Goal: Information Seeking & Learning: Check status

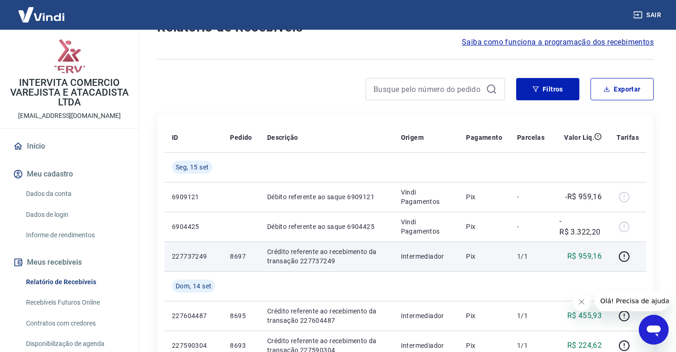
scroll to position [85, 0]
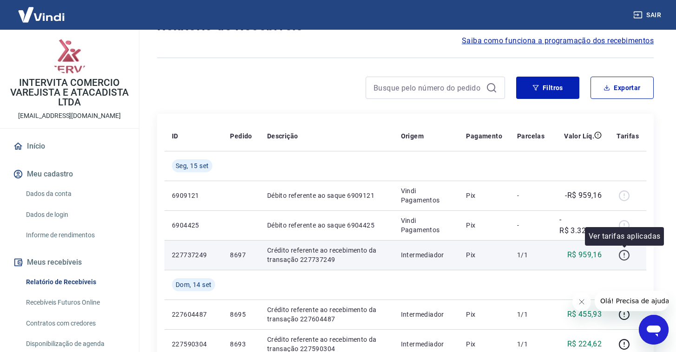
click at [621, 256] on icon "button" at bounding box center [624, 255] width 12 height 12
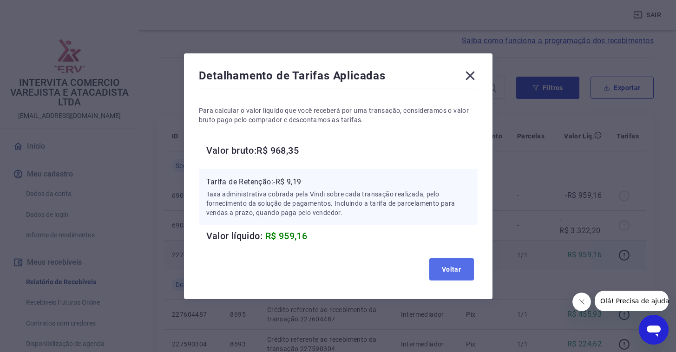
click at [460, 266] on button "Voltar" at bounding box center [451, 269] width 45 height 22
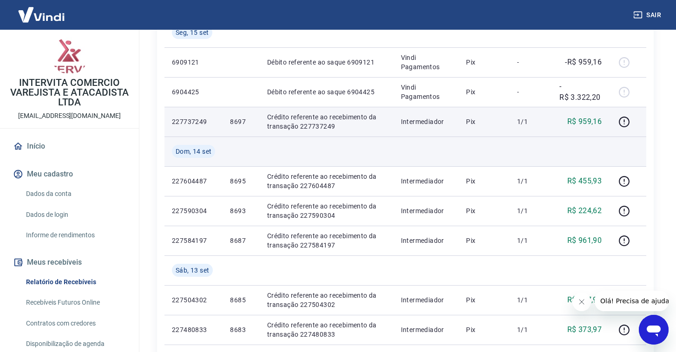
scroll to position [219, 0]
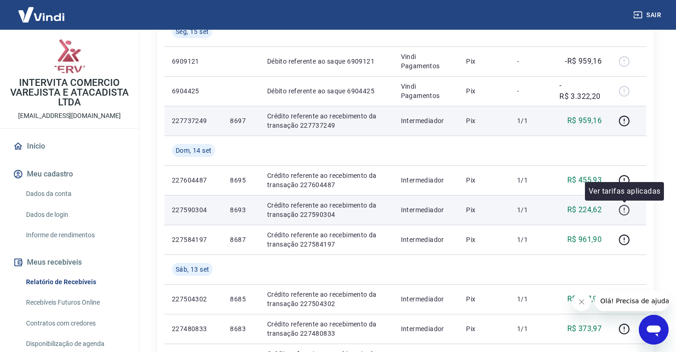
click at [623, 210] on icon "button" at bounding box center [624, 210] width 12 height 12
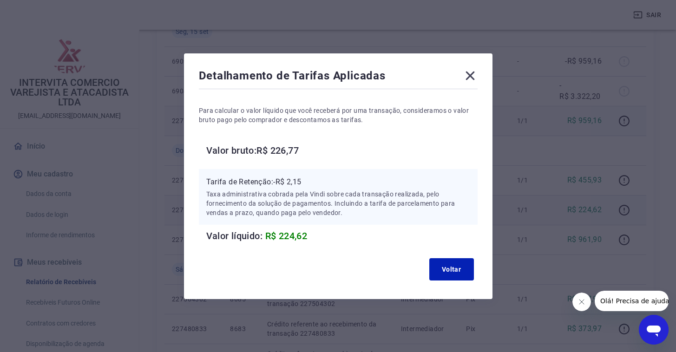
click at [476, 75] on icon at bounding box center [469, 75] width 15 height 15
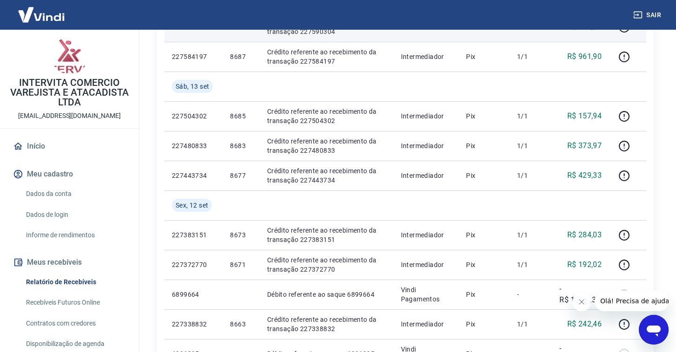
scroll to position [410, 0]
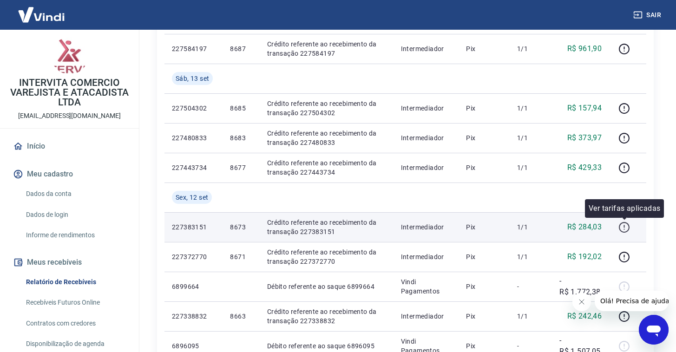
click at [625, 229] on icon "button" at bounding box center [624, 227] width 12 height 12
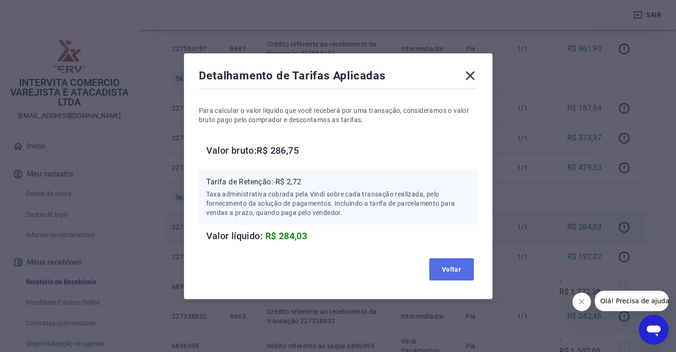
click at [455, 271] on button "Voltar" at bounding box center [451, 269] width 45 height 22
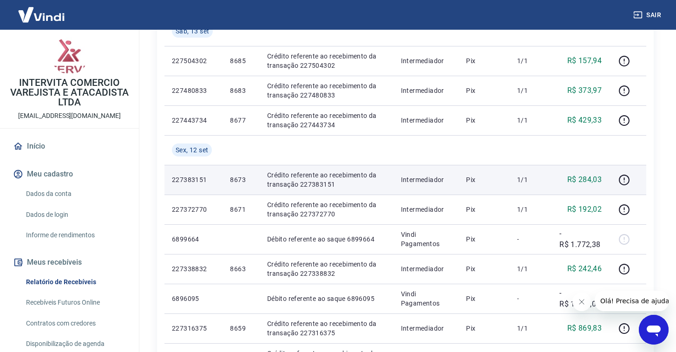
scroll to position [460, 0]
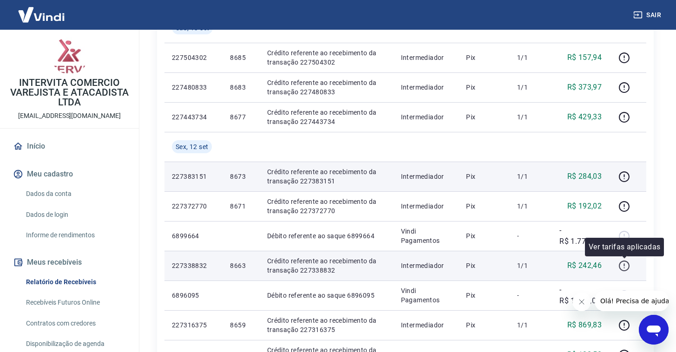
click at [625, 267] on icon "button" at bounding box center [624, 266] width 12 height 12
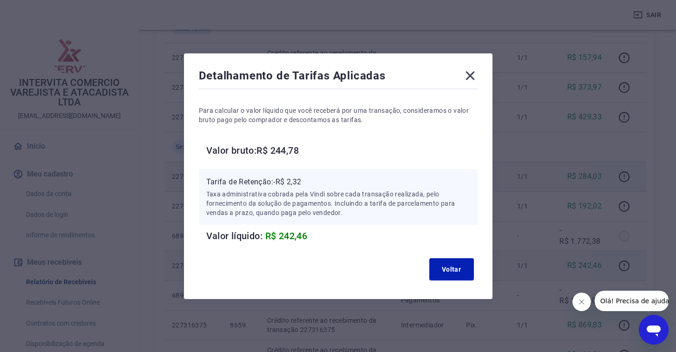
click at [474, 73] on icon at bounding box center [469, 75] width 9 height 9
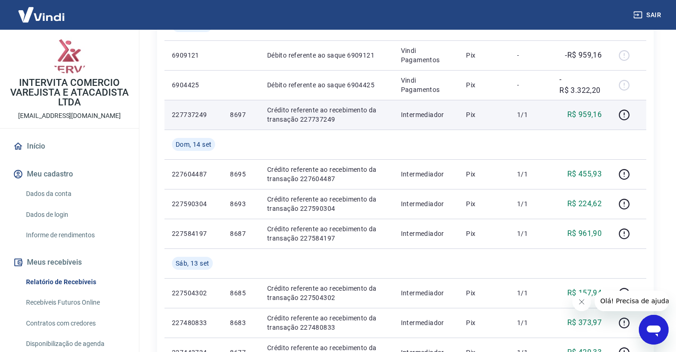
scroll to position [223, 0]
